Goal: Information Seeking & Learning: Learn about a topic

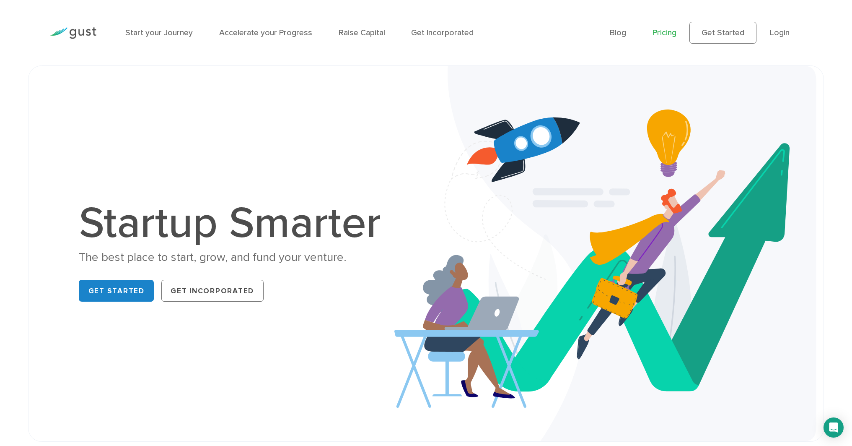
click at [661, 35] on link "Pricing" at bounding box center [665, 33] width 24 height 10
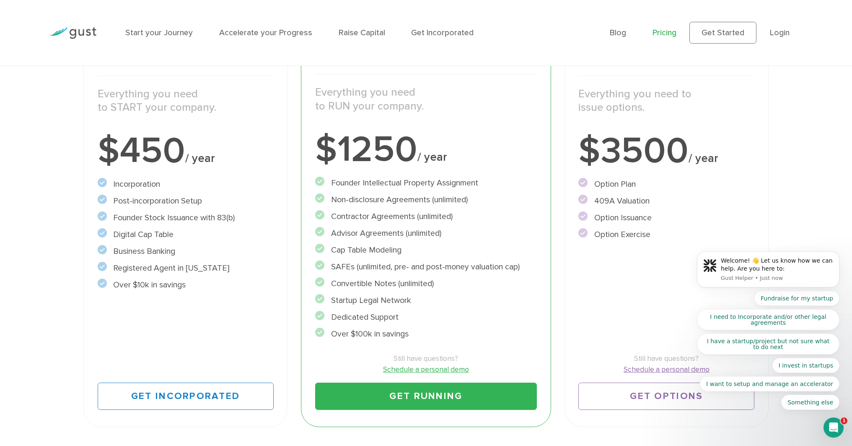
scroll to position [181, 0]
